Goal: Information Seeking & Learning: Learn about a topic

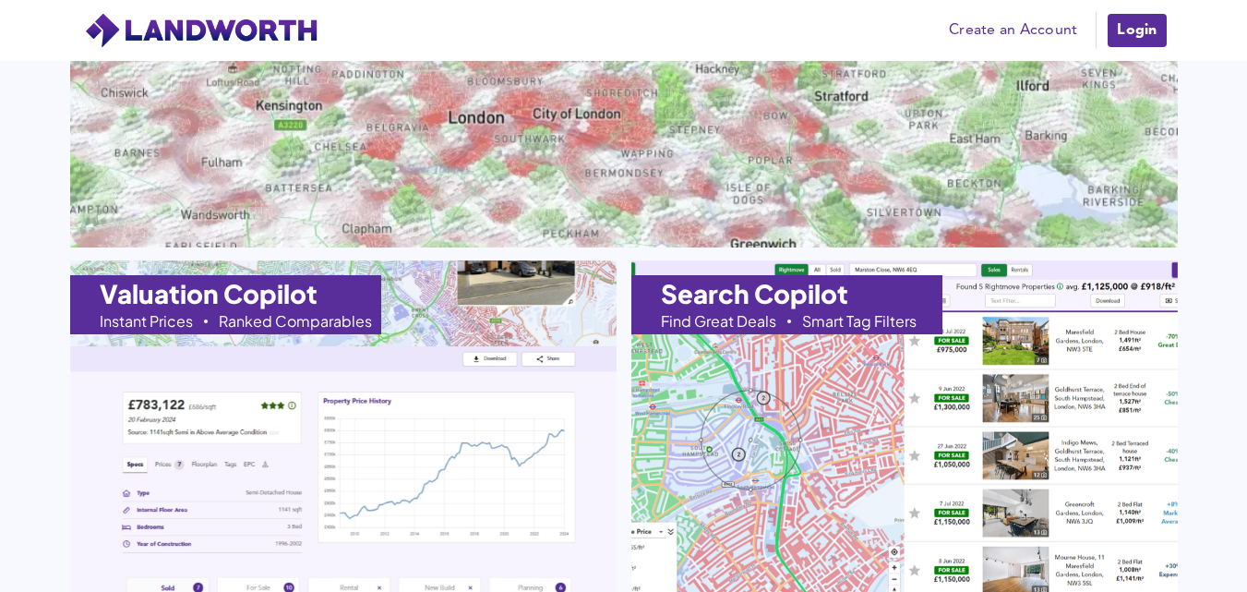
scroll to position [2039, 0]
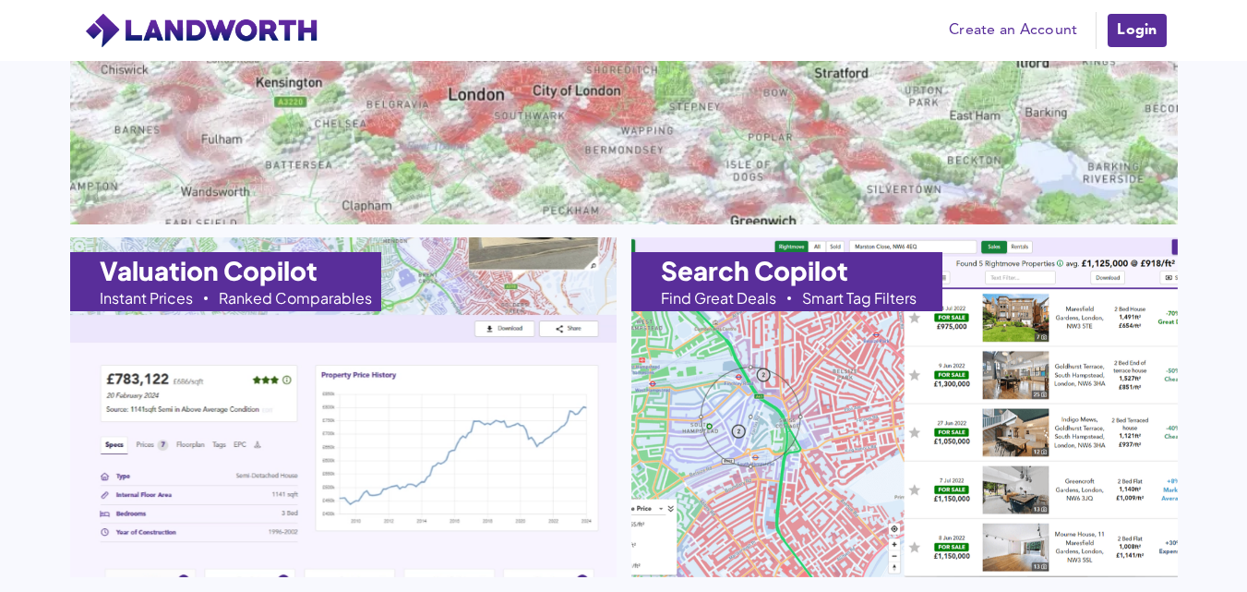
click at [169, 337] on img at bounding box center [342, 407] width 601 height 374
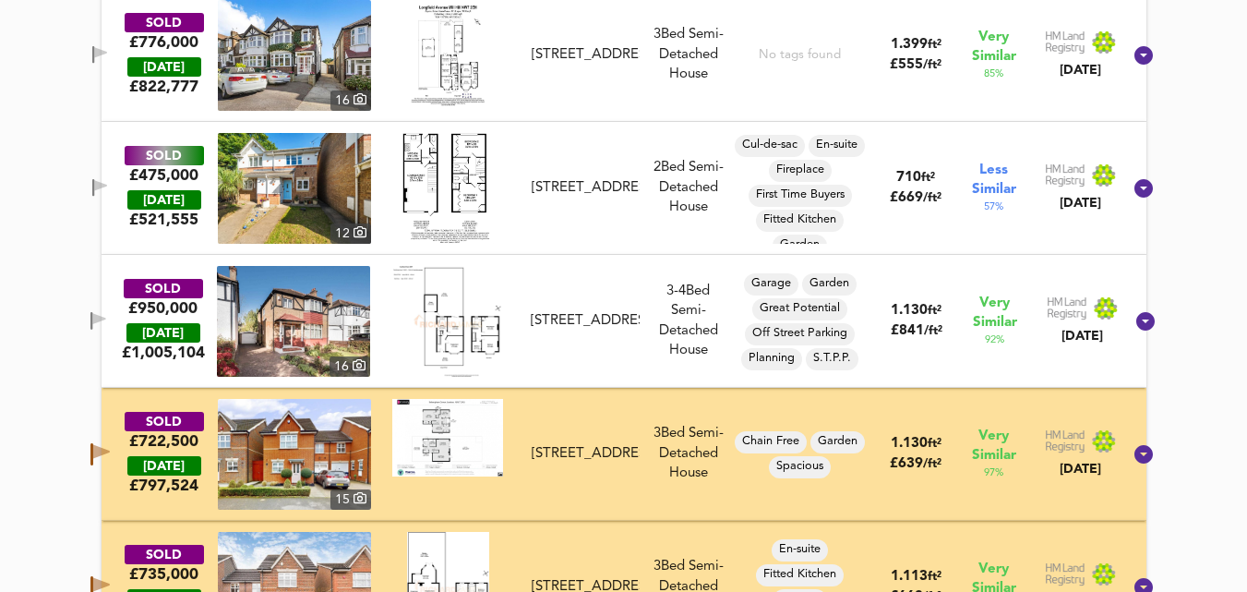
scroll to position [2479, 0]
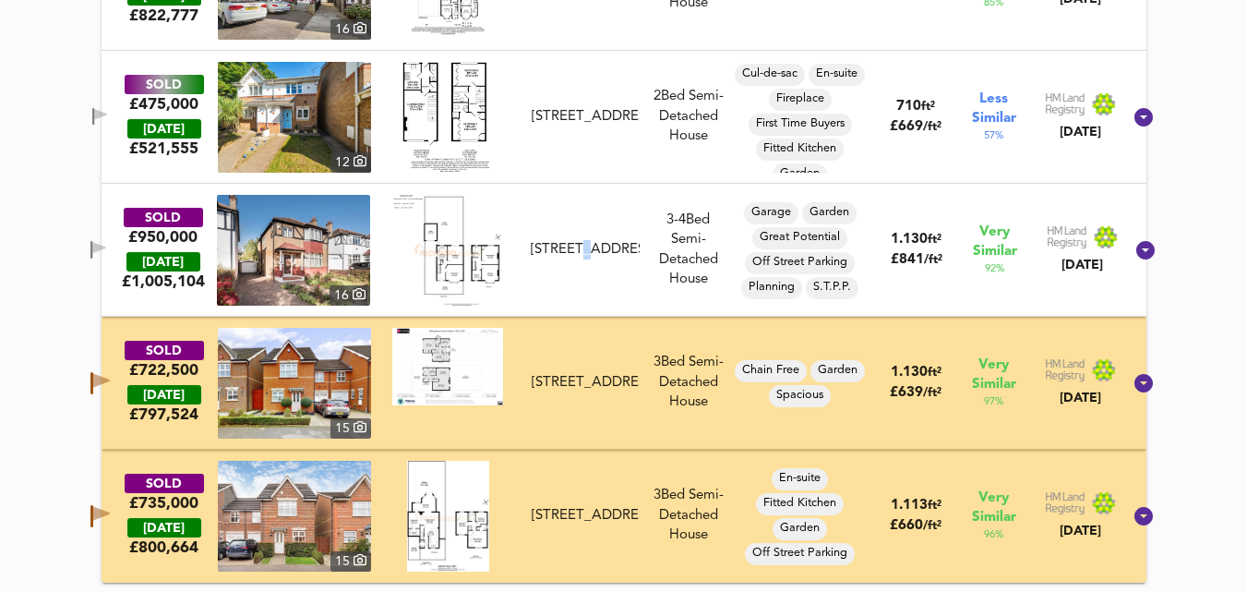
click at [615, 240] on div "5 Copthall Drive, NW7 2ND" at bounding box center [585, 249] width 108 height 19
click at [168, 243] on div "£950,000" at bounding box center [162, 237] width 69 height 20
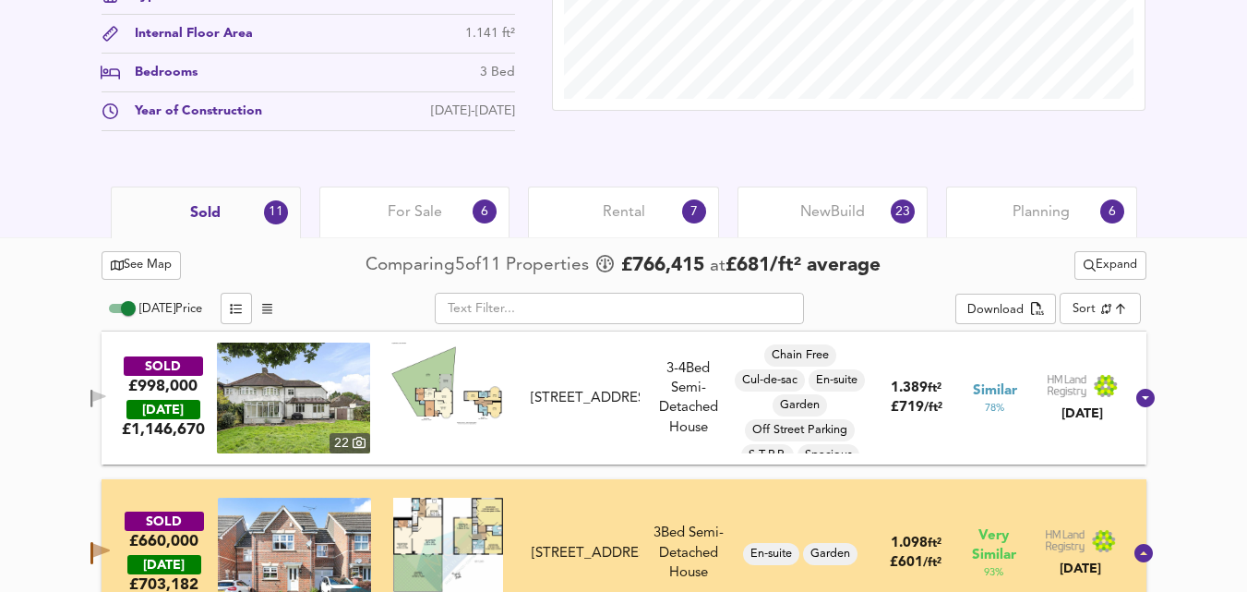
scroll to position [725, 0]
click at [543, 312] on input "text" at bounding box center [619, 307] width 369 height 31
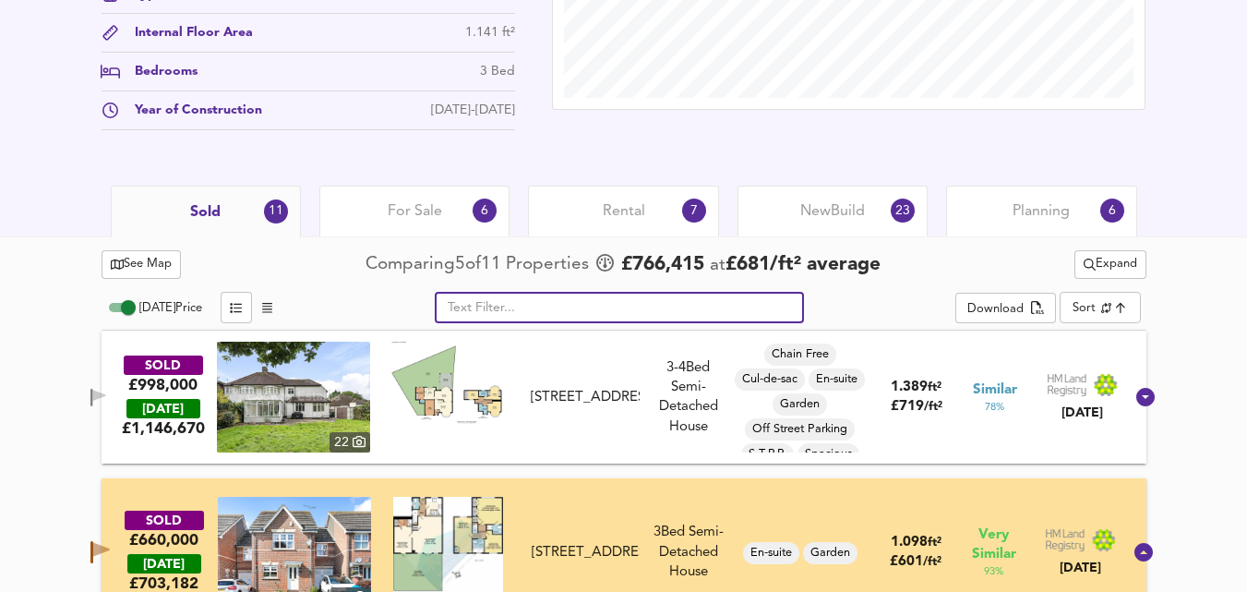
click at [421, 214] on span "For Sale" at bounding box center [415, 211] width 54 height 20
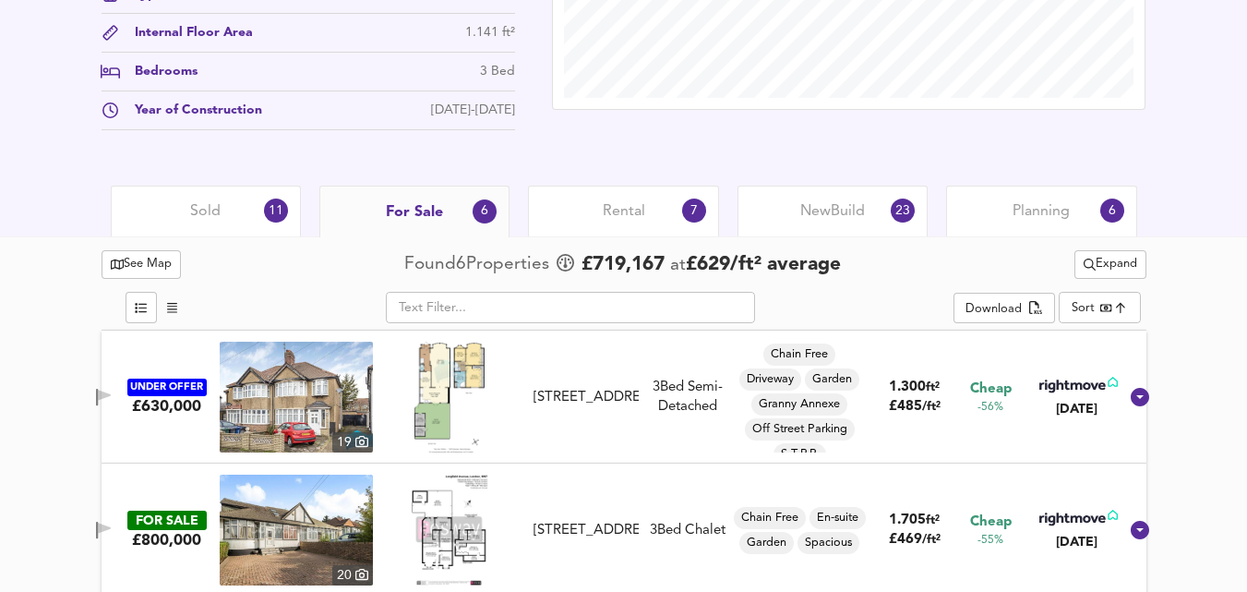
click at [612, 211] on span "Rental" at bounding box center [624, 211] width 42 height 20
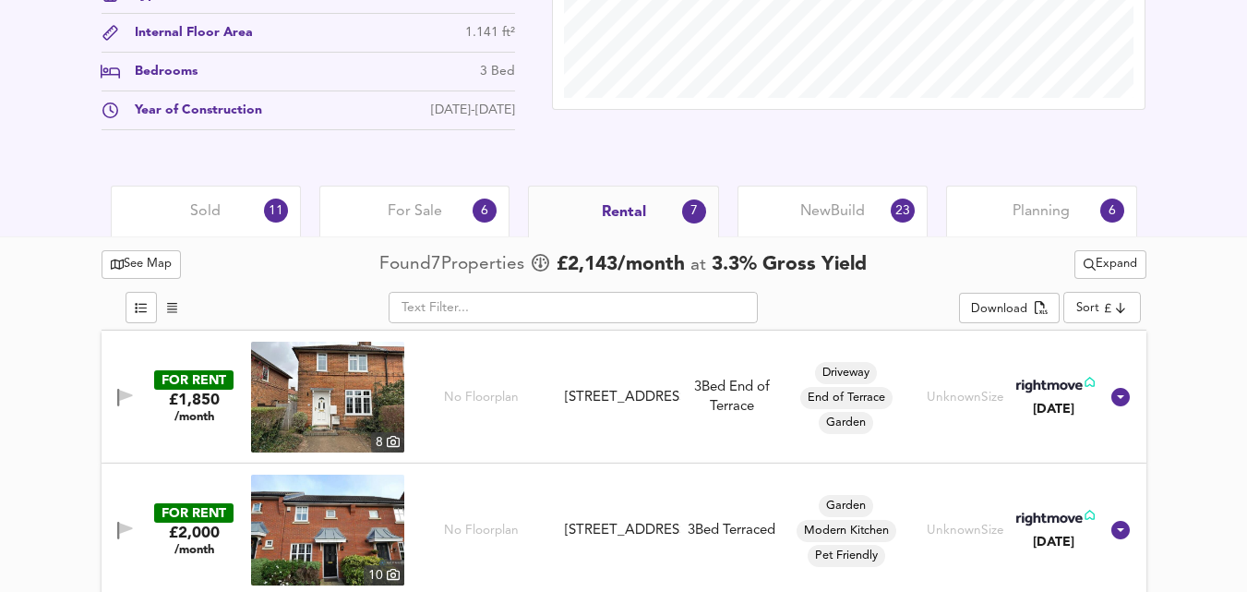
click at [816, 210] on span "New Build" at bounding box center [832, 211] width 65 height 20
